Goal: Task Accomplishment & Management: Manage account settings

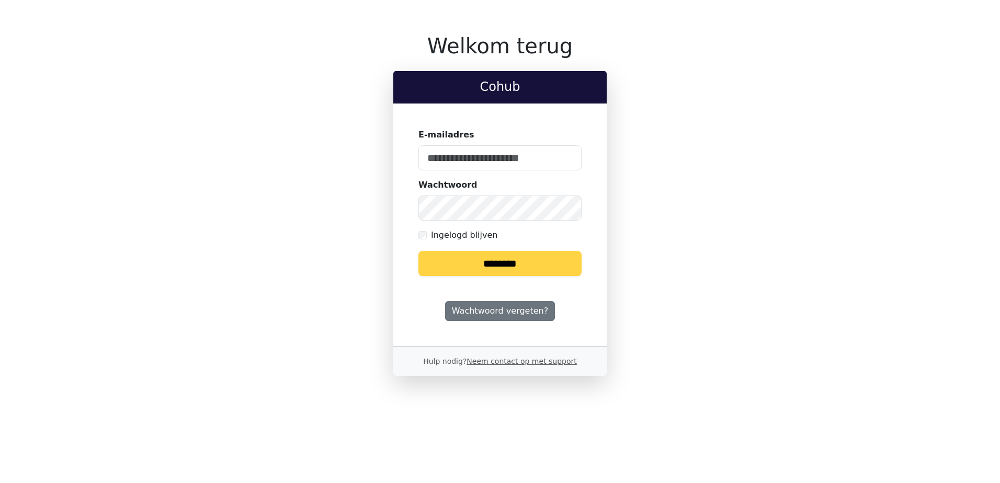
type input "**********"
click at [479, 255] on input "********" at bounding box center [500, 263] width 163 height 25
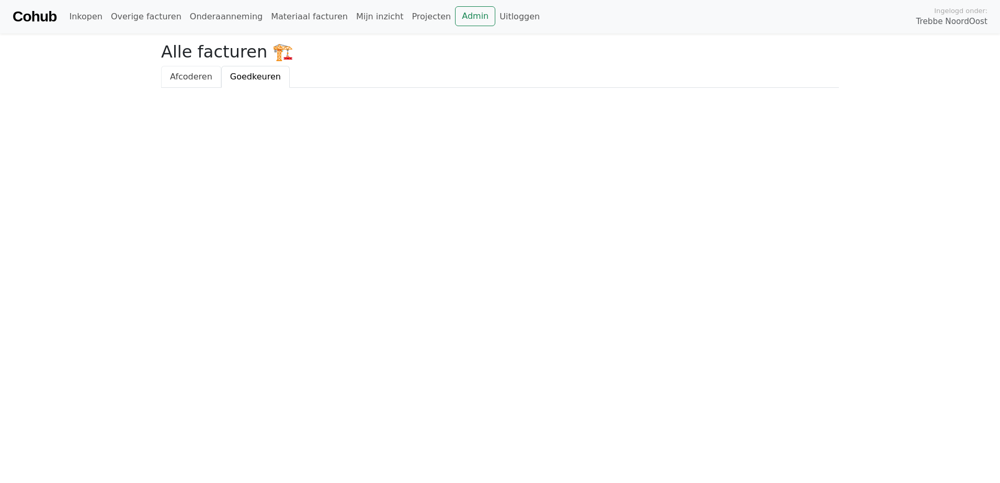
click at [199, 79] on span "Afcoderen" at bounding box center [191, 77] width 42 height 10
click at [238, 83] on link "Goedkeuren" at bounding box center [255, 77] width 69 height 22
